Goal: Navigation & Orientation: Find specific page/section

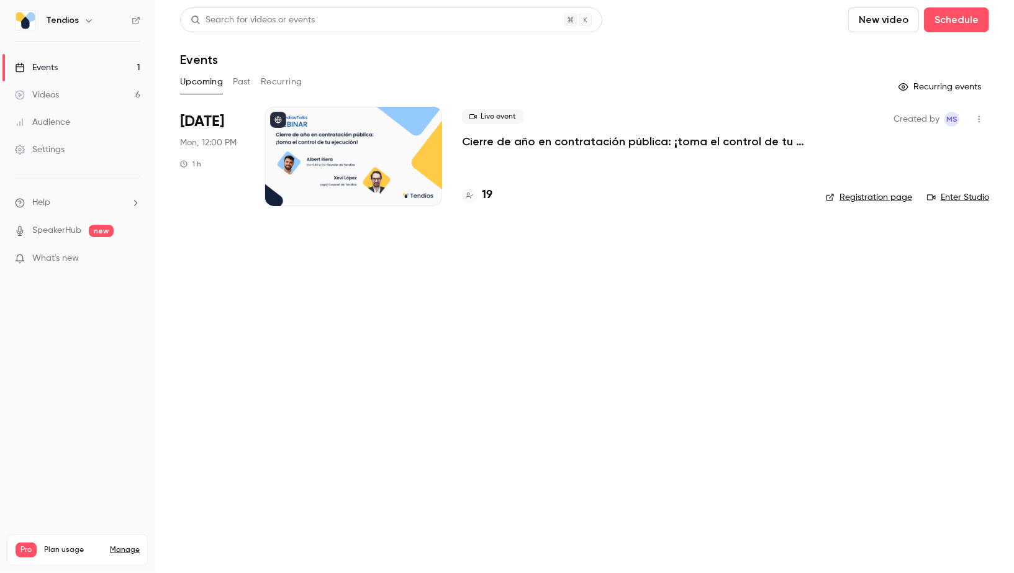
click at [83, 70] on link "Events 1" at bounding box center [77, 67] width 155 height 27
click at [99, 91] on link "Videos 6" at bounding box center [77, 94] width 155 height 27
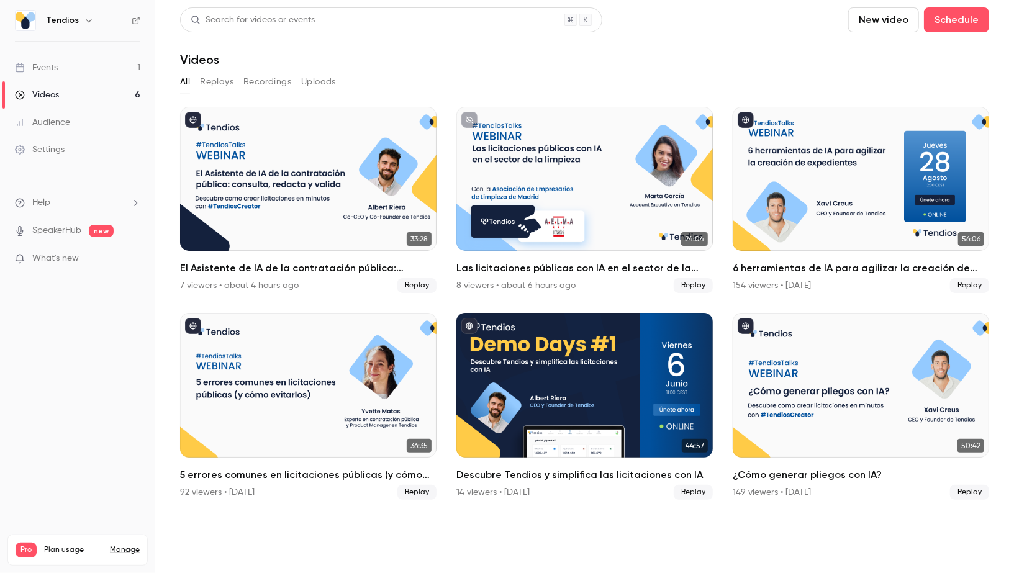
click at [91, 68] on link "Events 1" at bounding box center [77, 67] width 155 height 27
